Goal: Find specific page/section: Find specific page/section

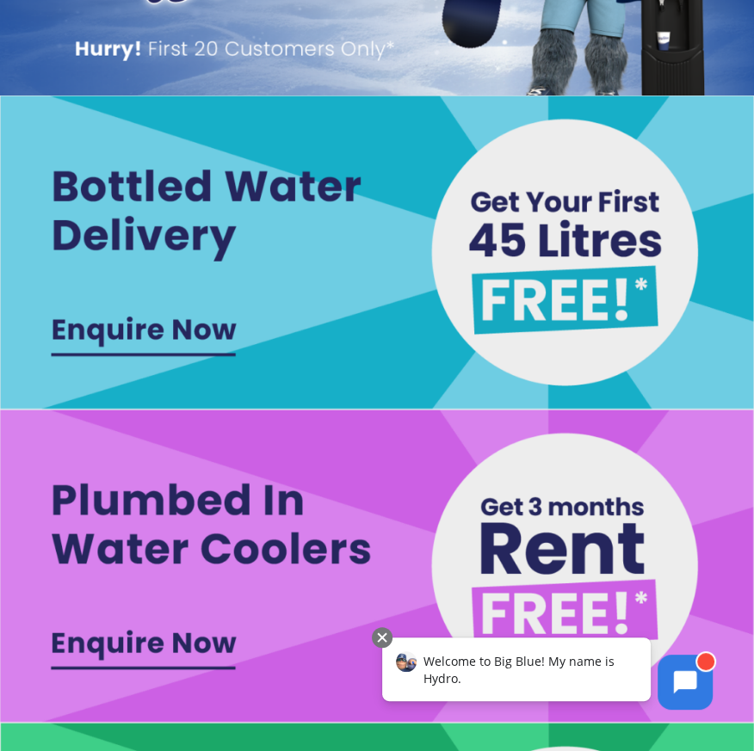
scroll to position [758, 0]
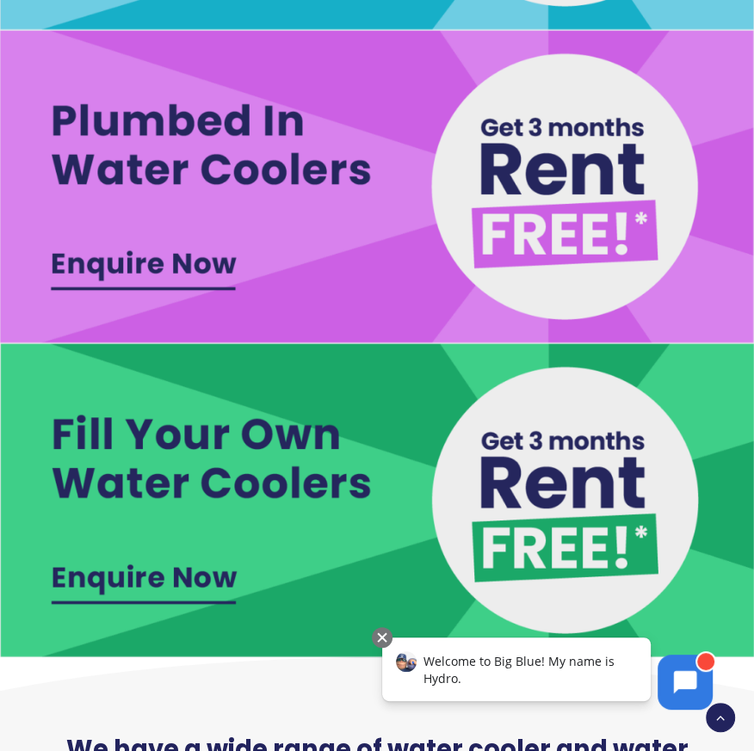
click at [187, 497] on img at bounding box center [377, 499] width 754 height 313
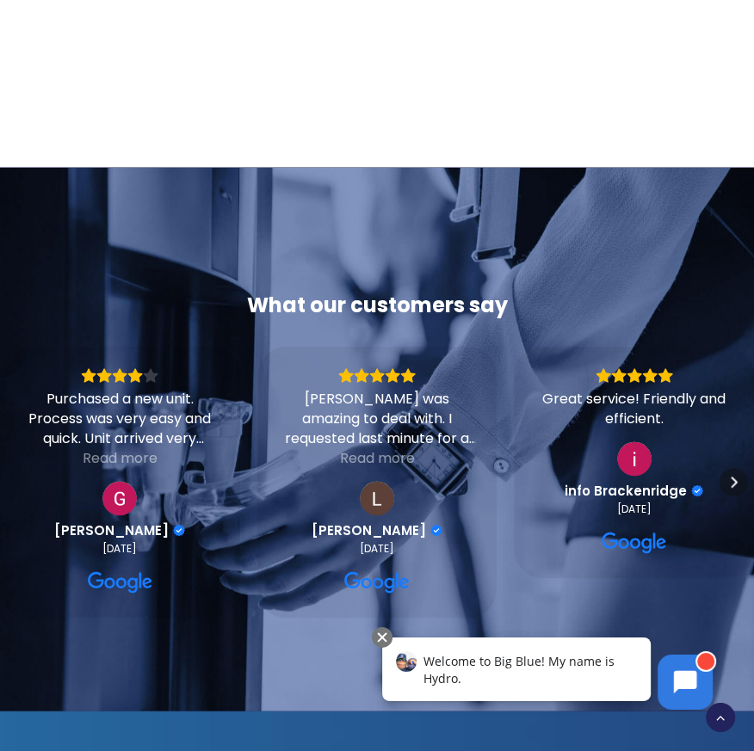
scroll to position [1801, 0]
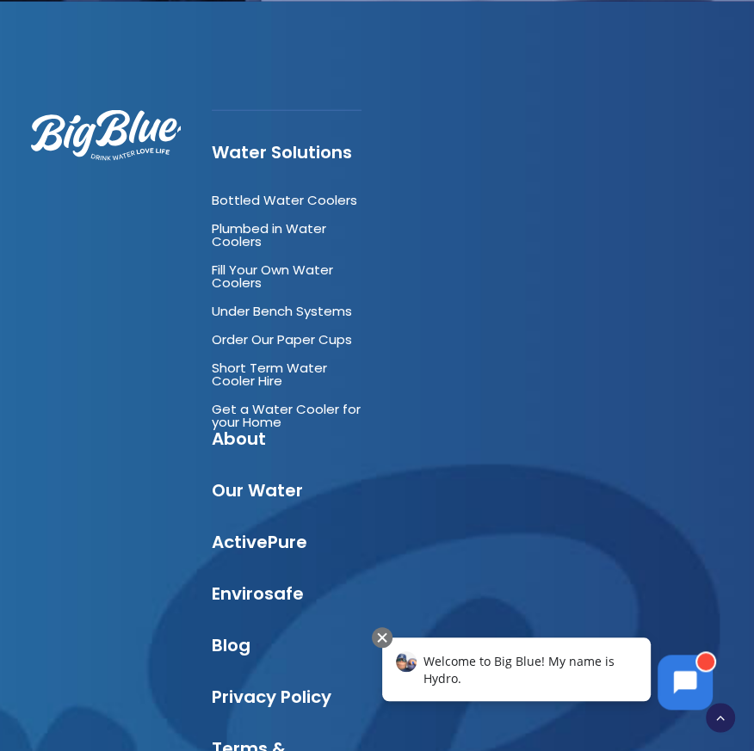
scroll to position [2465, 0]
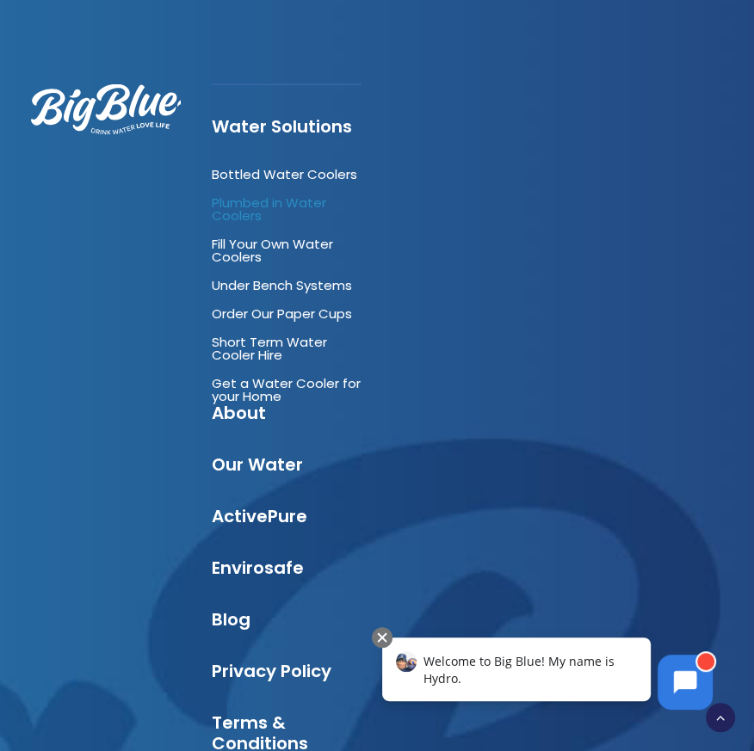
click at [252, 194] on link "Plumbed in Water Coolers" at bounding box center [269, 209] width 114 height 31
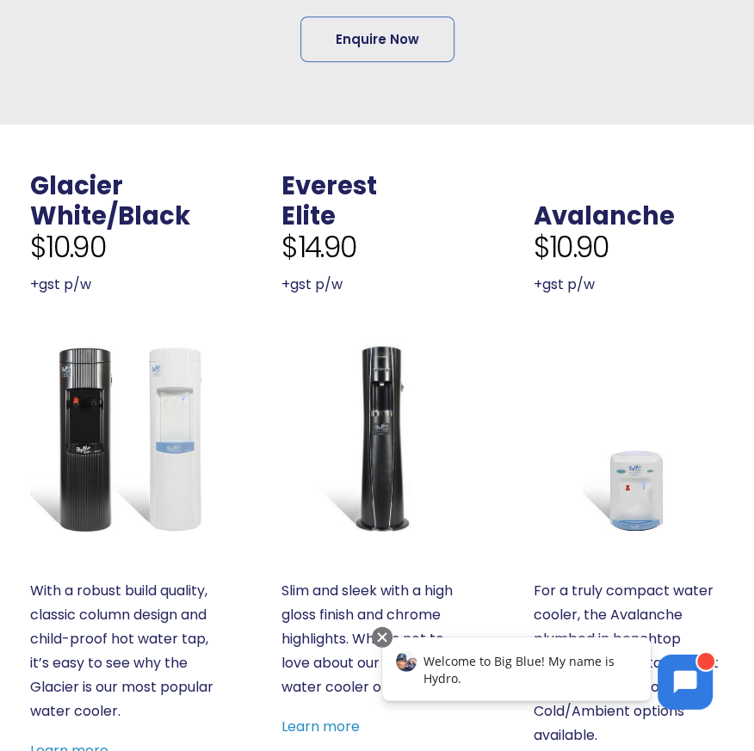
scroll to position [284, 0]
